Goal: Task Accomplishment & Management: Use online tool/utility

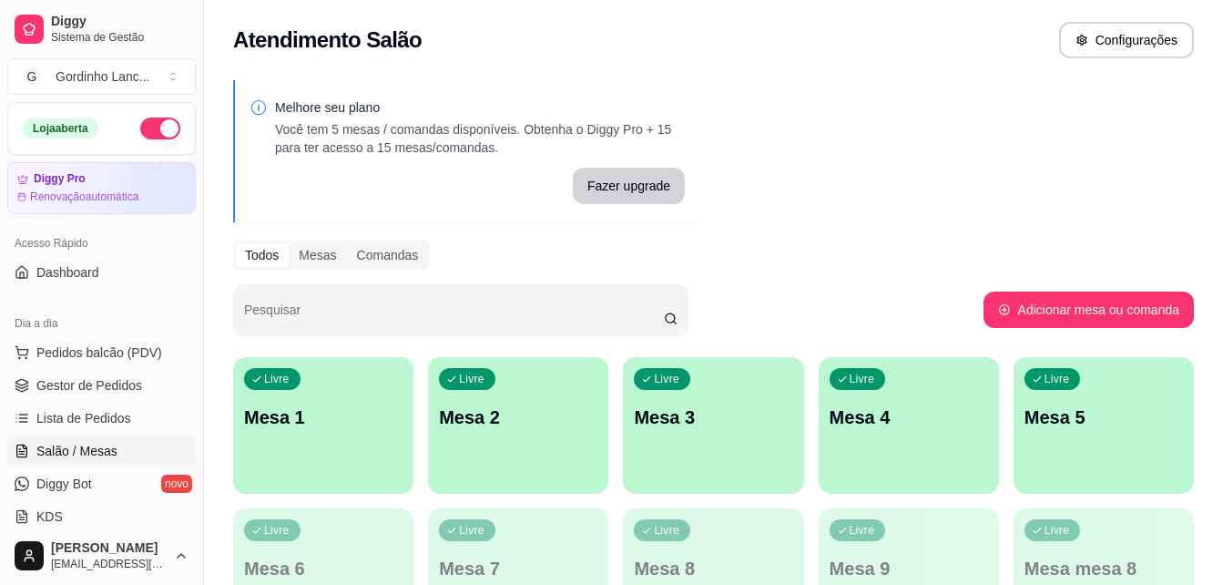
click at [321, 399] on div "Livre Mesa 1" at bounding box center [323, 414] width 180 height 115
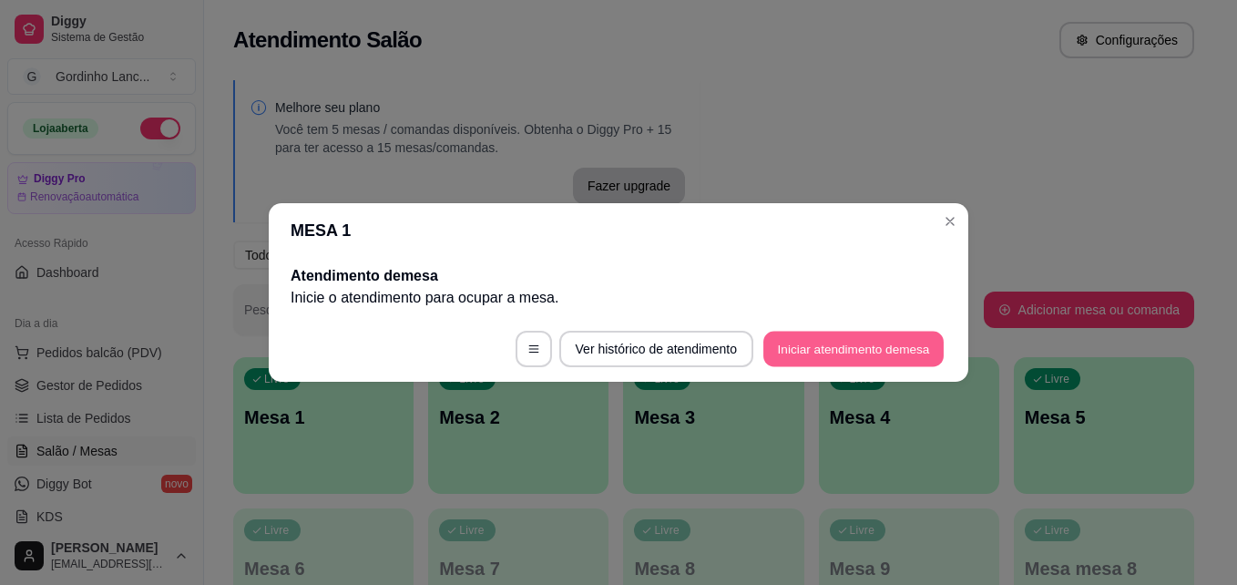
click at [861, 349] on button "Iniciar atendimento de mesa" at bounding box center [853, 349] width 180 height 36
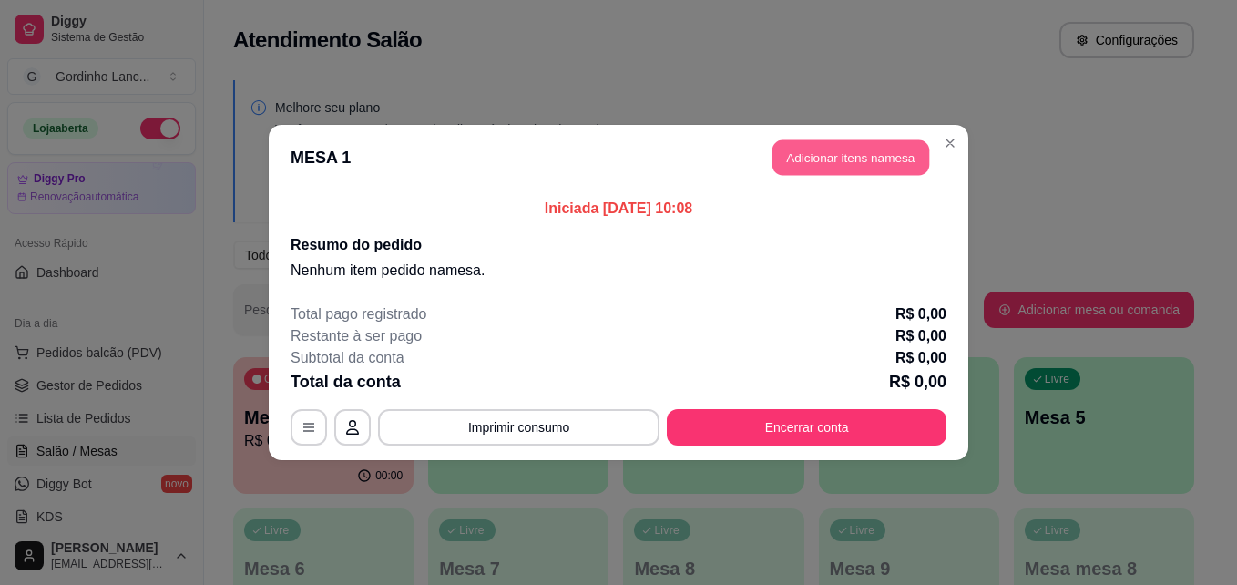
click at [884, 155] on button "Adicionar itens na mesa" at bounding box center [850, 158] width 157 height 36
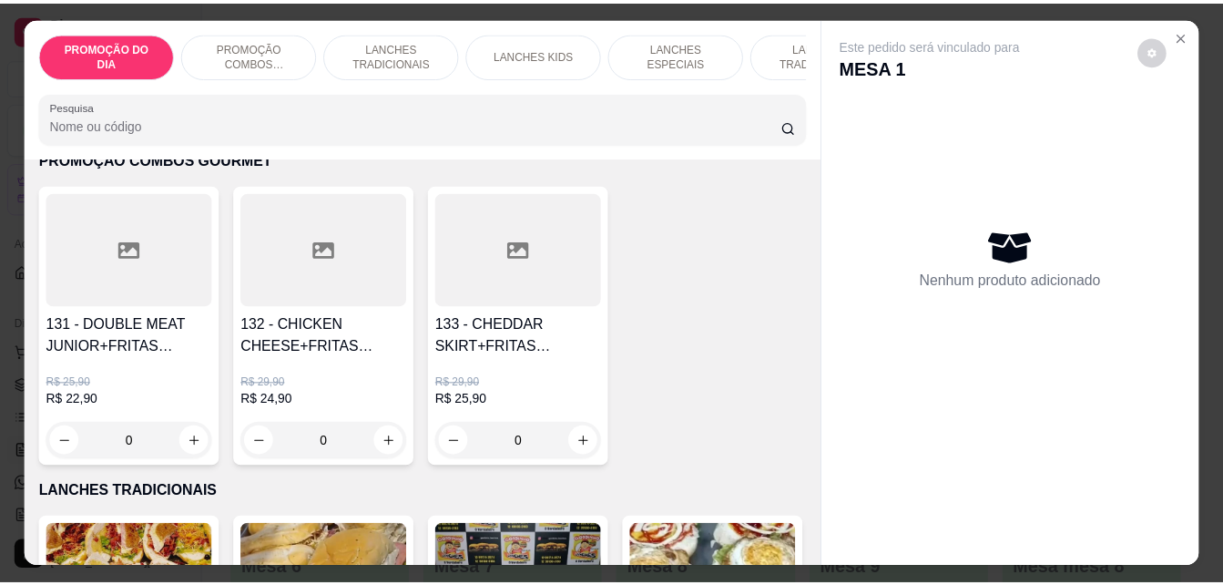
scroll to position [364, 0]
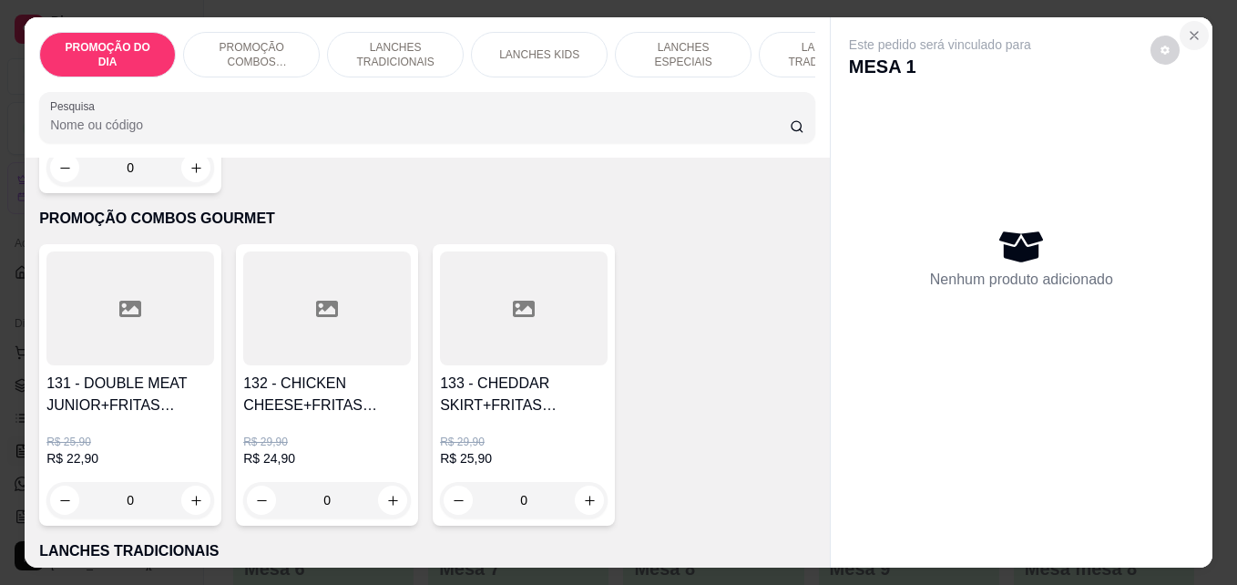
click at [1187, 28] on icon "Close" at bounding box center [1194, 35] width 15 height 15
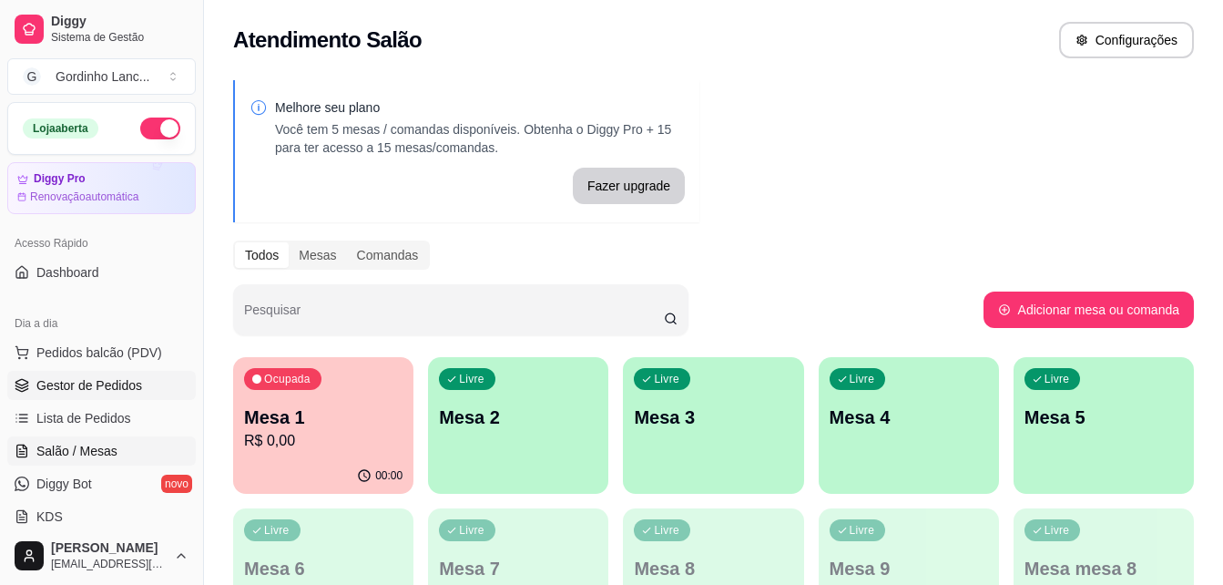
click at [87, 376] on span "Gestor de Pedidos" at bounding box center [89, 385] width 106 height 18
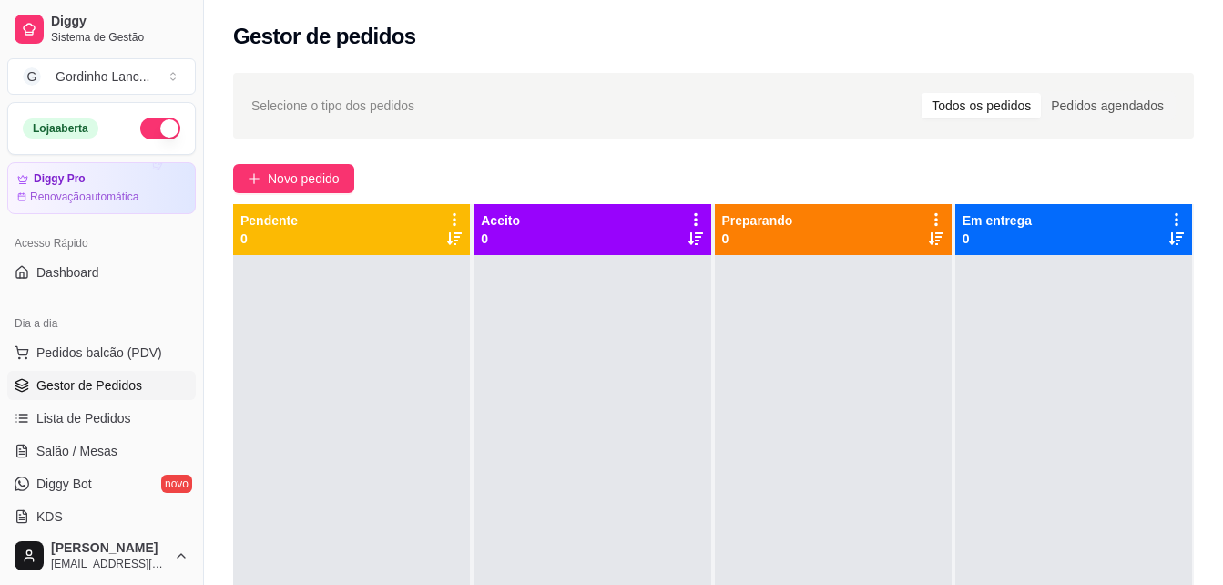
click at [440, 264] on div at bounding box center [351, 547] width 237 height 585
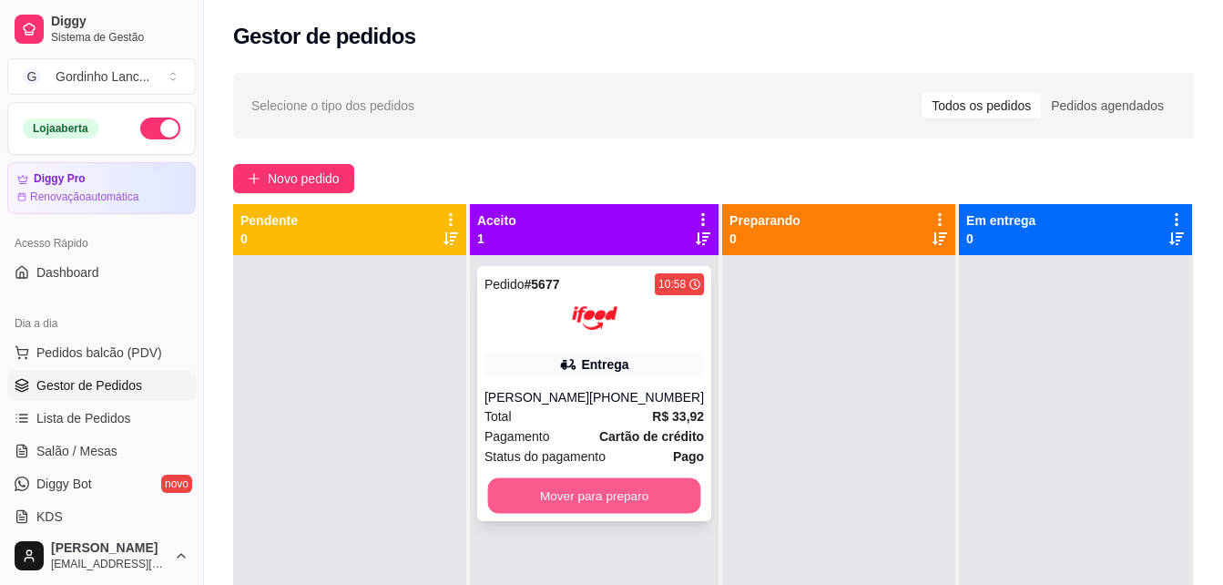
click at [622, 500] on button "Mover para preparo" at bounding box center [594, 496] width 213 height 36
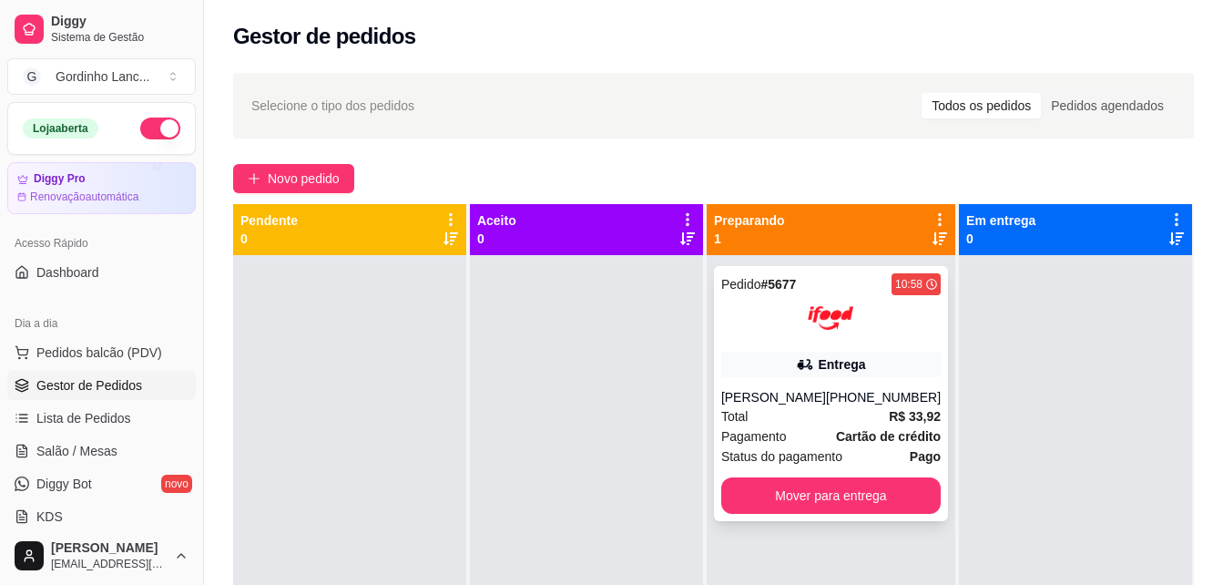
click at [841, 358] on div "Entrega" at bounding box center [841, 364] width 47 height 18
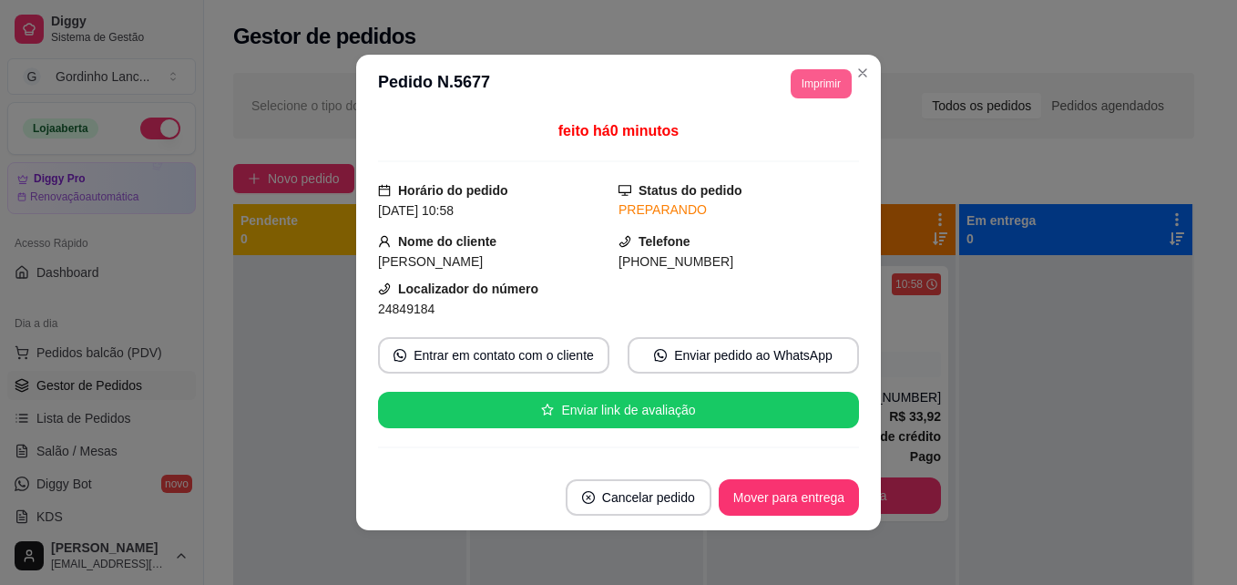
click at [790, 77] on button "Imprimir" at bounding box center [820, 83] width 61 height 29
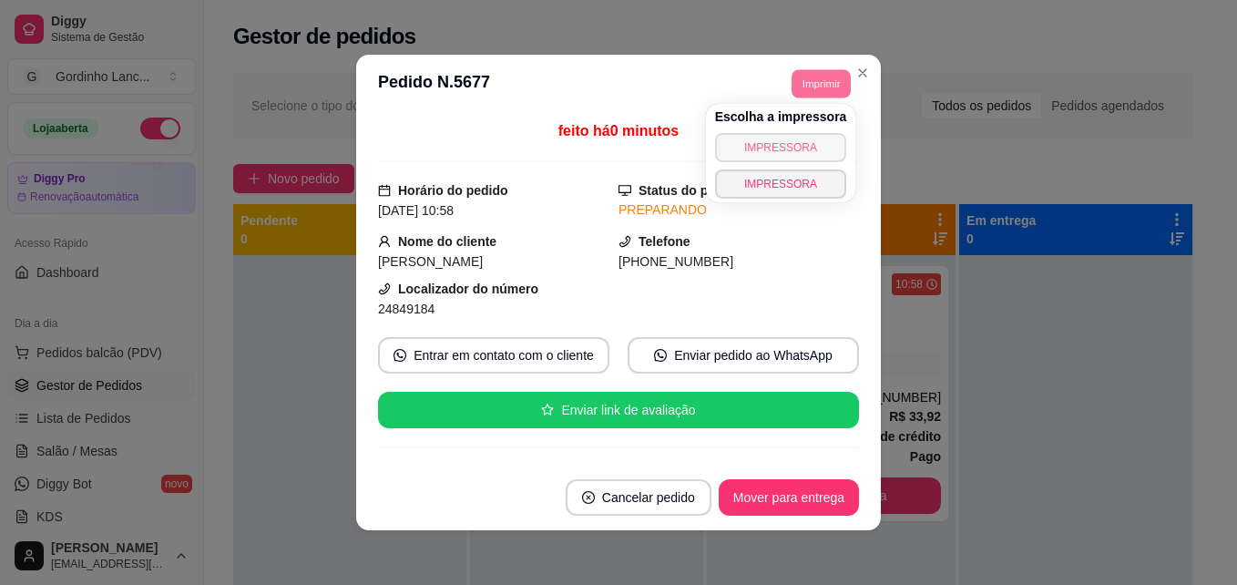
click at [801, 146] on button "IMPRESSORA" at bounding box center [781, 147] width 132 height 29
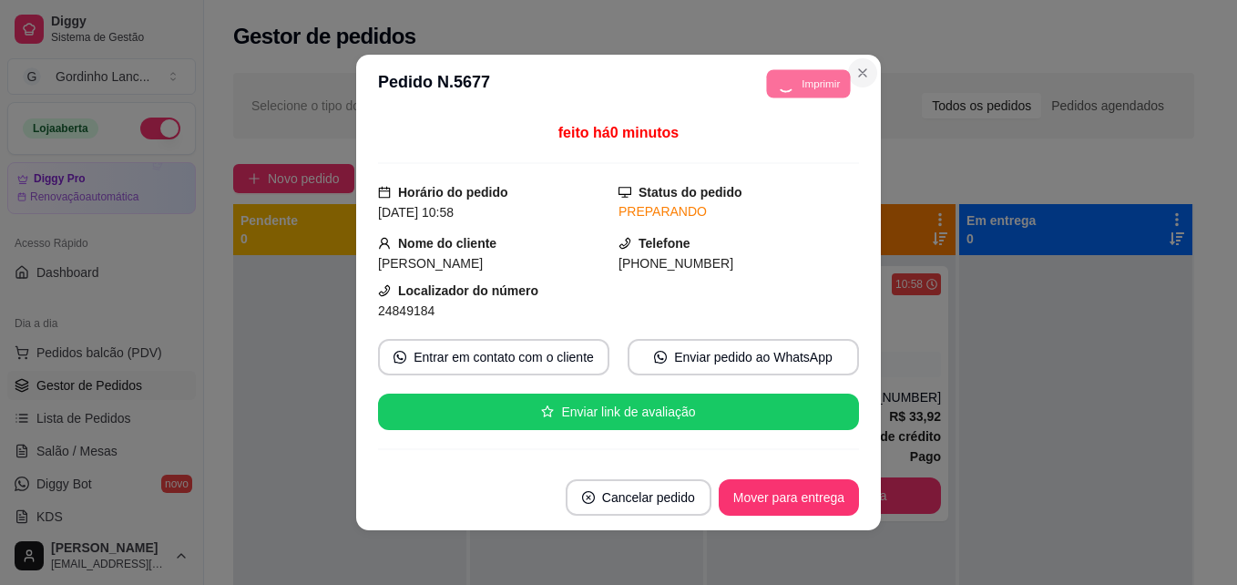
click at [849, 81] on button "Close" at bounding box center [862, 72] width 29 height 29
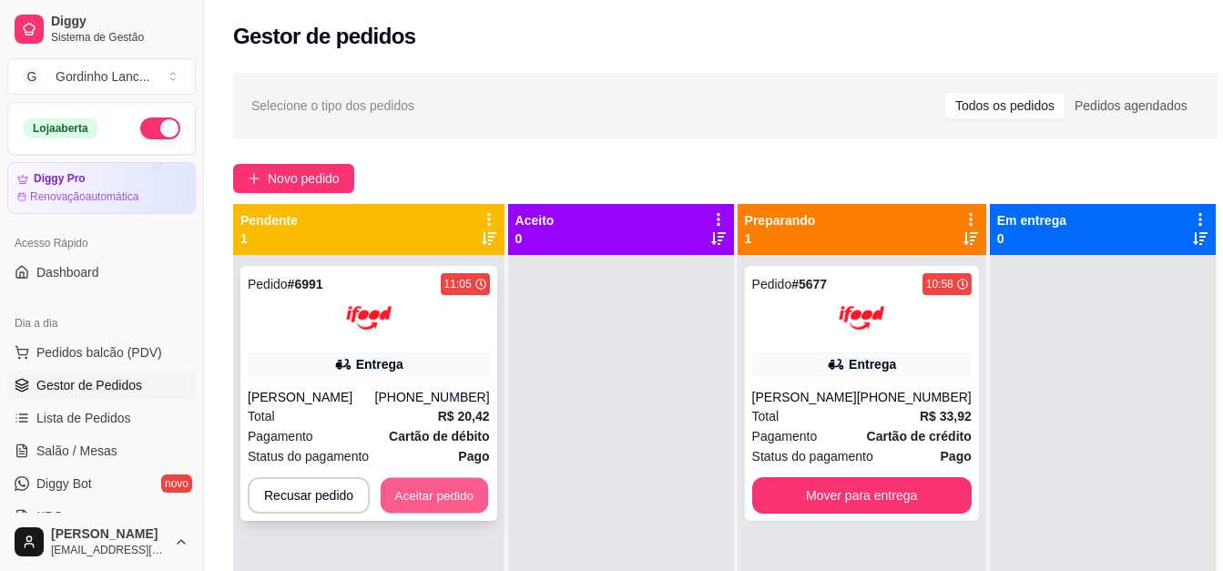
click at [391, 511] on button "Aceitar pedido" at bounding box center [434, 496] width 107 height 36
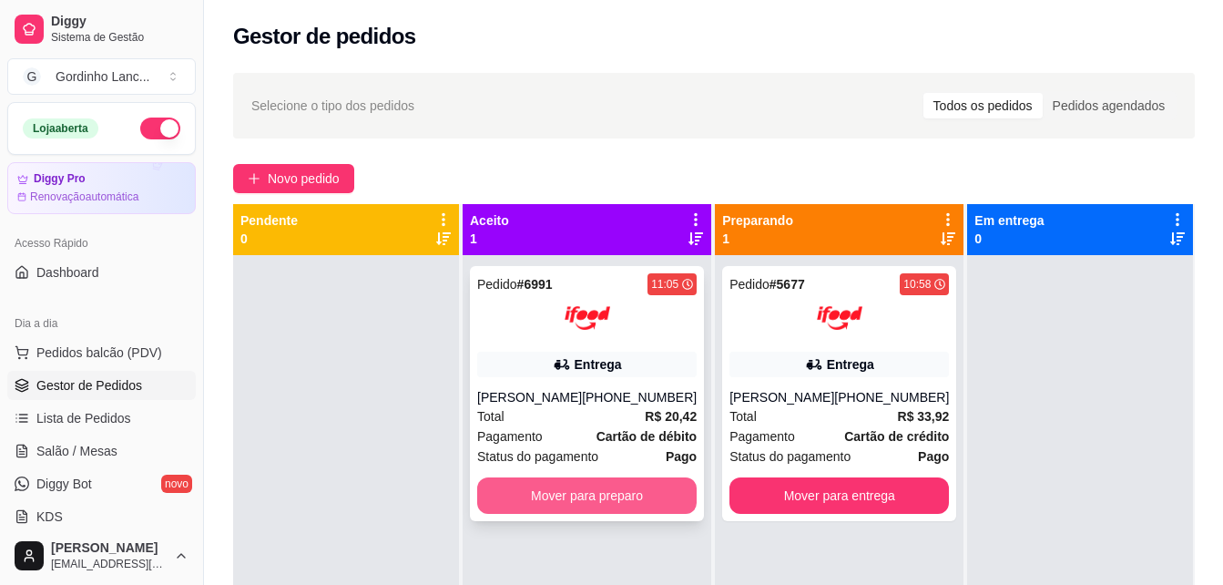
click at [608, 505] on button "Mover para preparo" at bounding box center [586, 495] width 219 height 36
click at [556, 511] on button "Mover para preparo" at bounding box center [586, 495] width 219 height 36
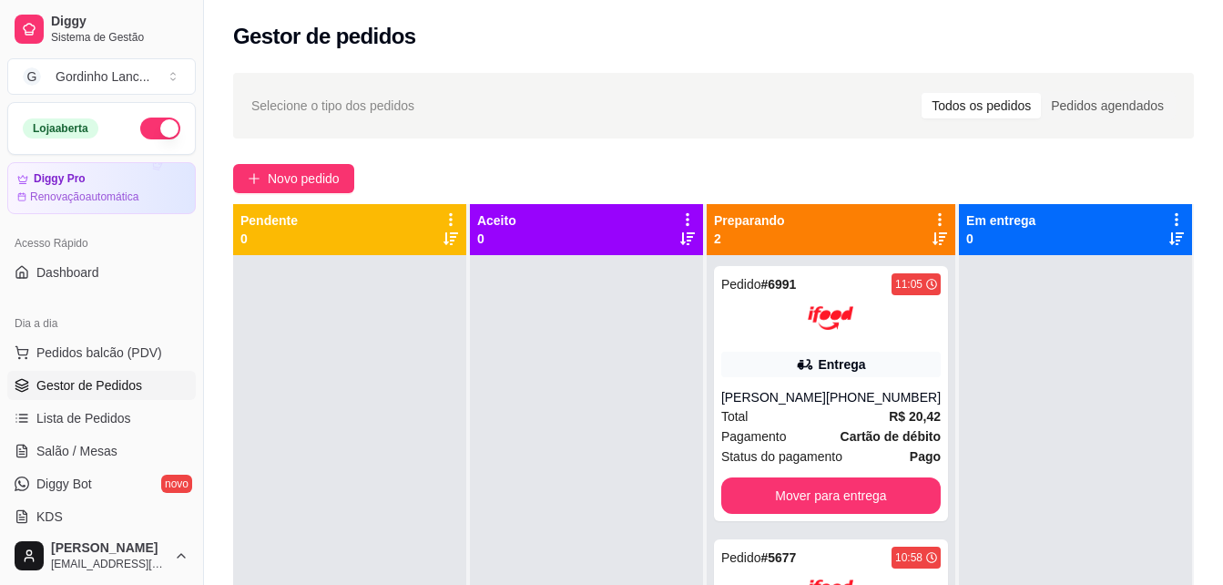
click at [556, 511] on div at bounding box center [586, 547] width 233 height 585
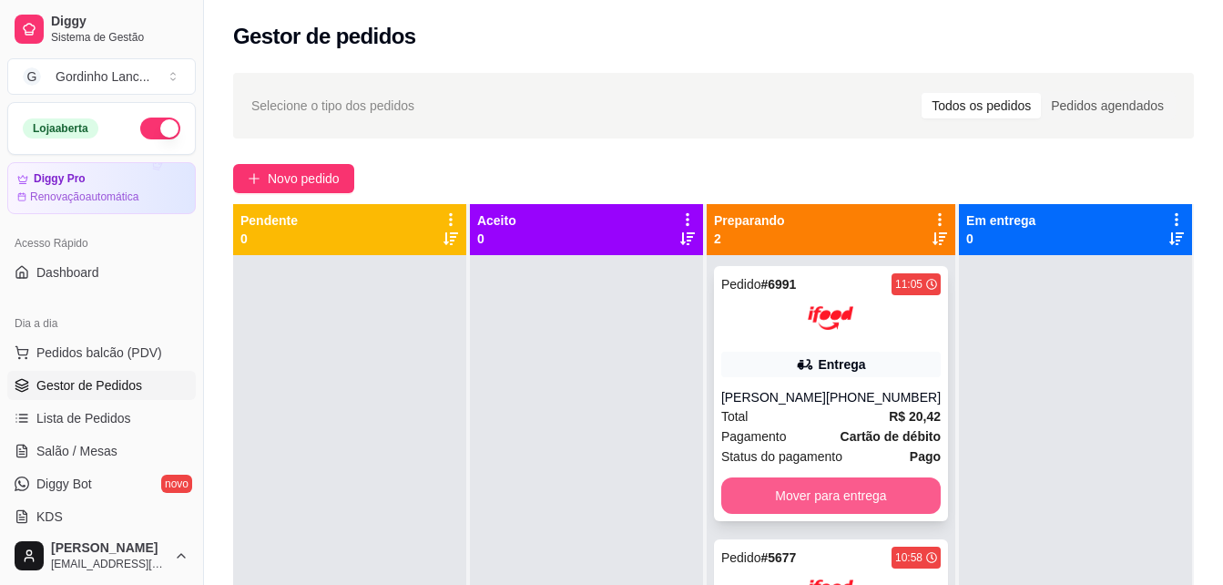
click at [823, 505] on button "Mover para entrega" at bounding box center [830, 495] width 219 height 36
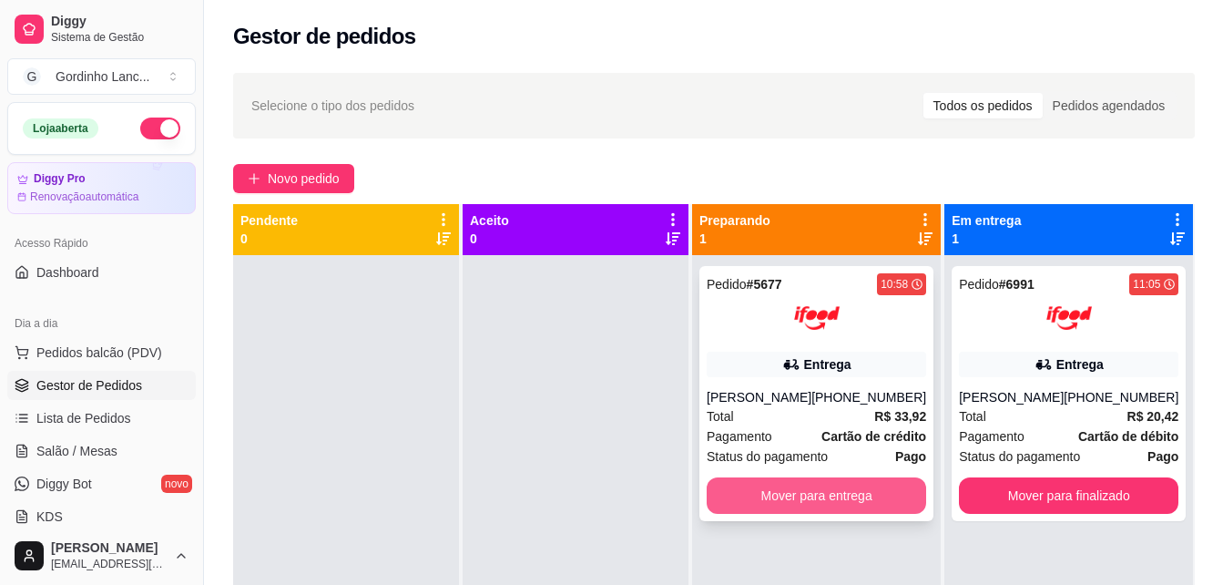
click at [824, 495] on button "Mover para entrega" at bounding box center [816, 495] width 219 height 36
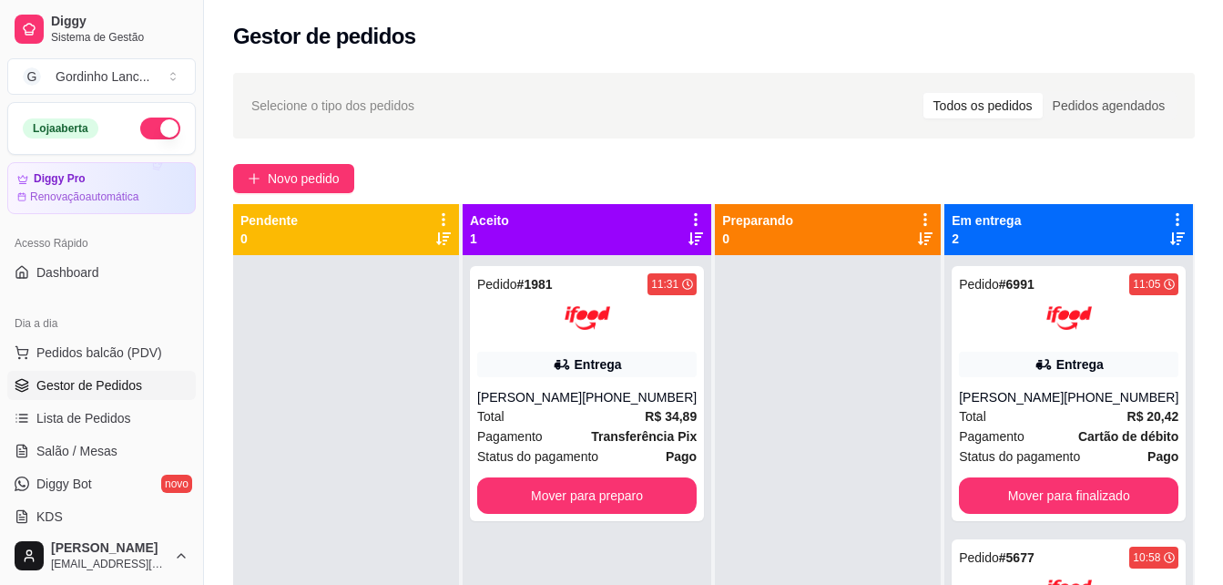
click at [824, 495] on div at bounding box center [828, 547] width 226 height 585
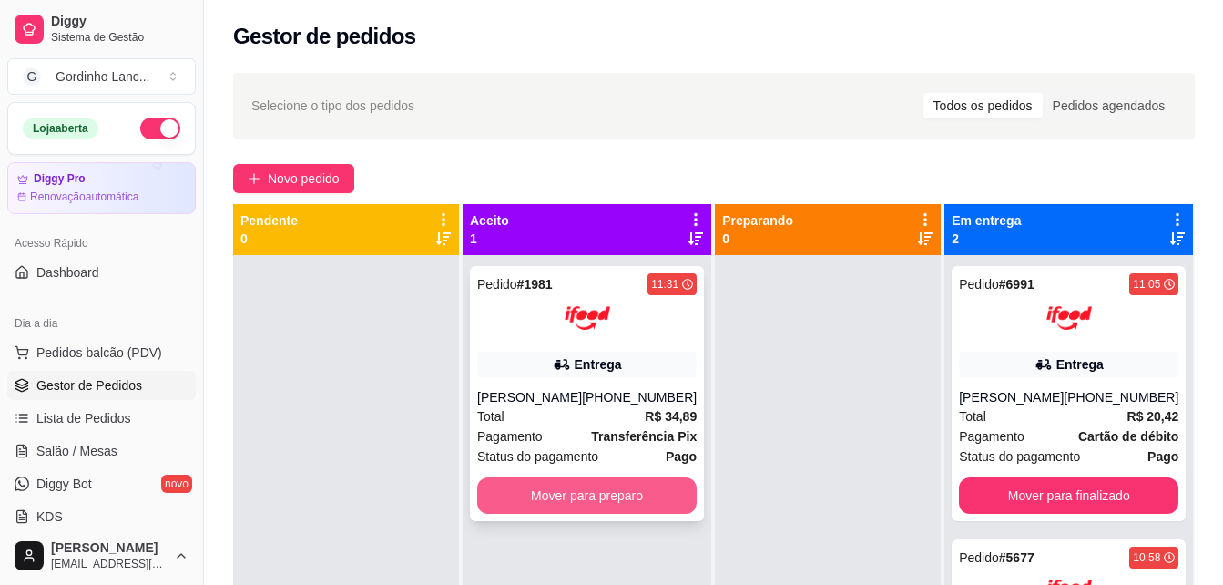
click at [515, 511] on button "Mover para preparo" at bounding box center [586, 495] width 219 height 36
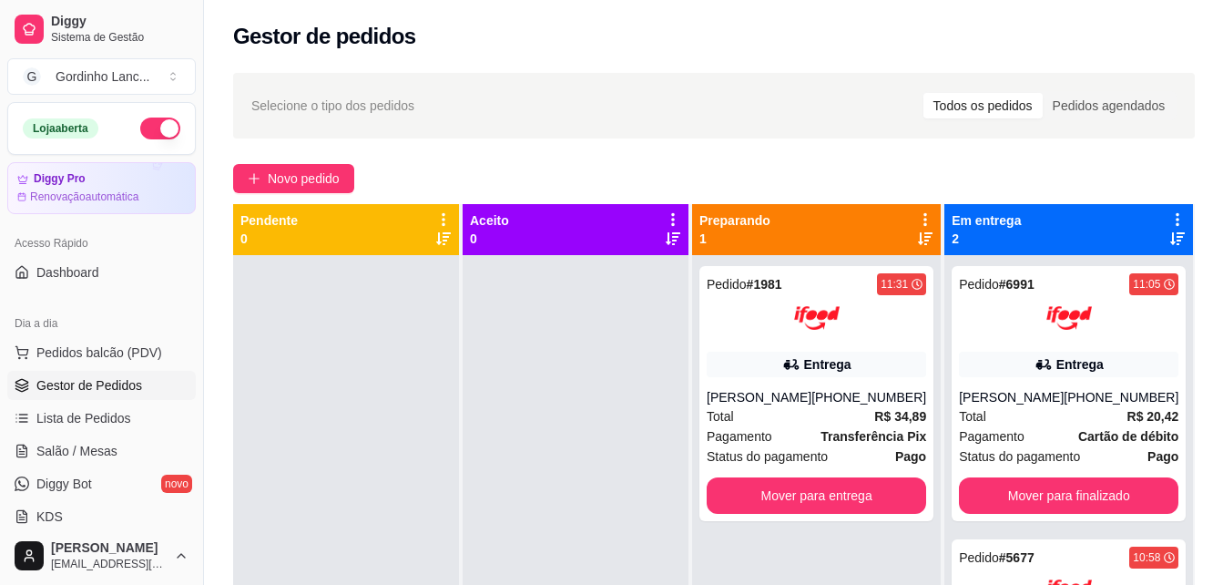
click at [515, 511] on div at bounding box center [576, 547] width 226 height 585
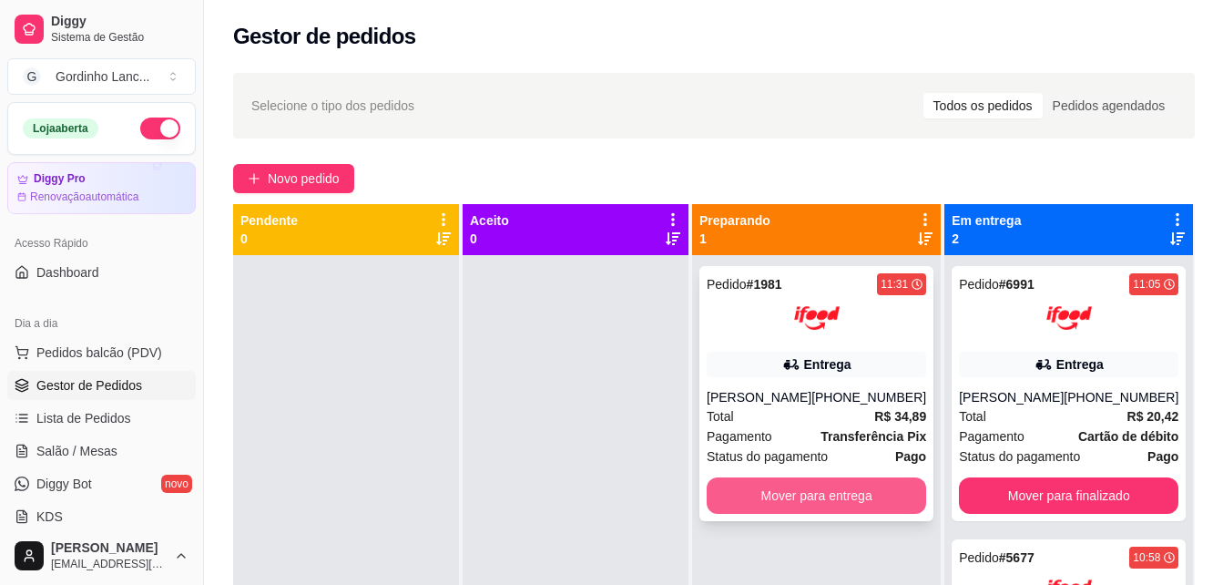
click at [824, 493] on button "Mover para entrega" at bounding box center [816, 495] width 219 height 36
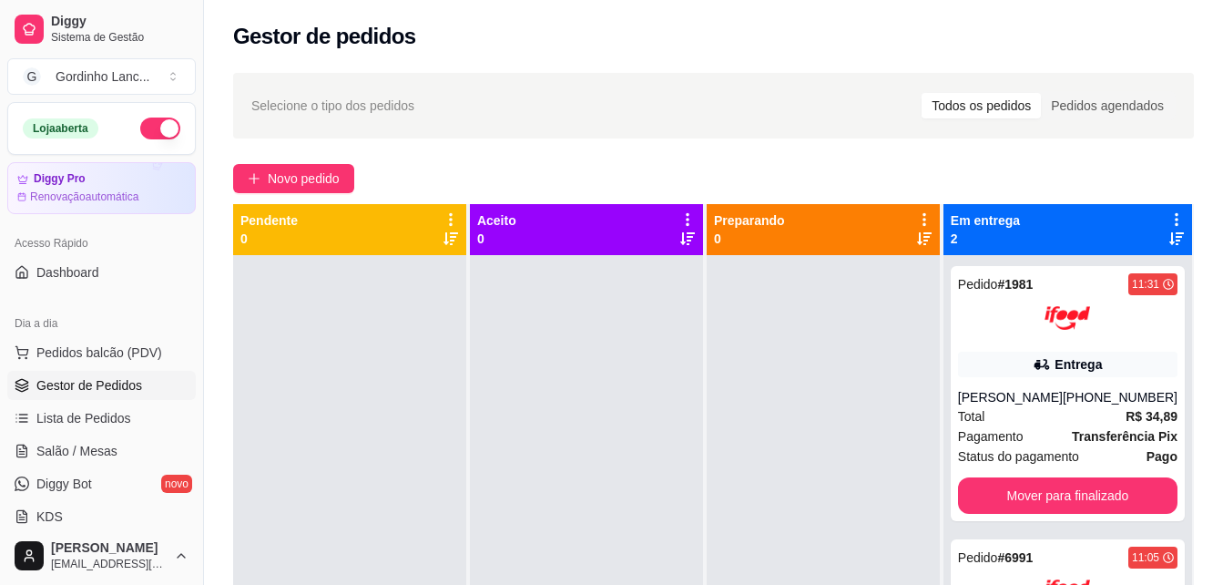
click at [714, 440] on div at bounding box center [823, 547] width 233 height 585
click at [750, 565] on div at bounding box center [823, 547] width 233 height 585
